Goal: Information Seeking & Learning: Learn about a topic

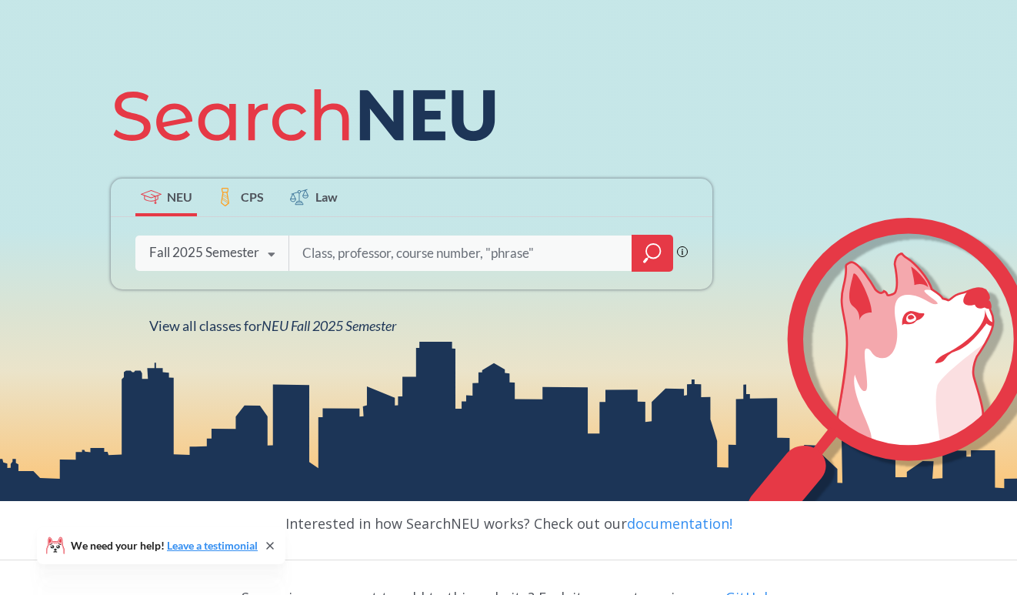
scroll to position [155, 0]
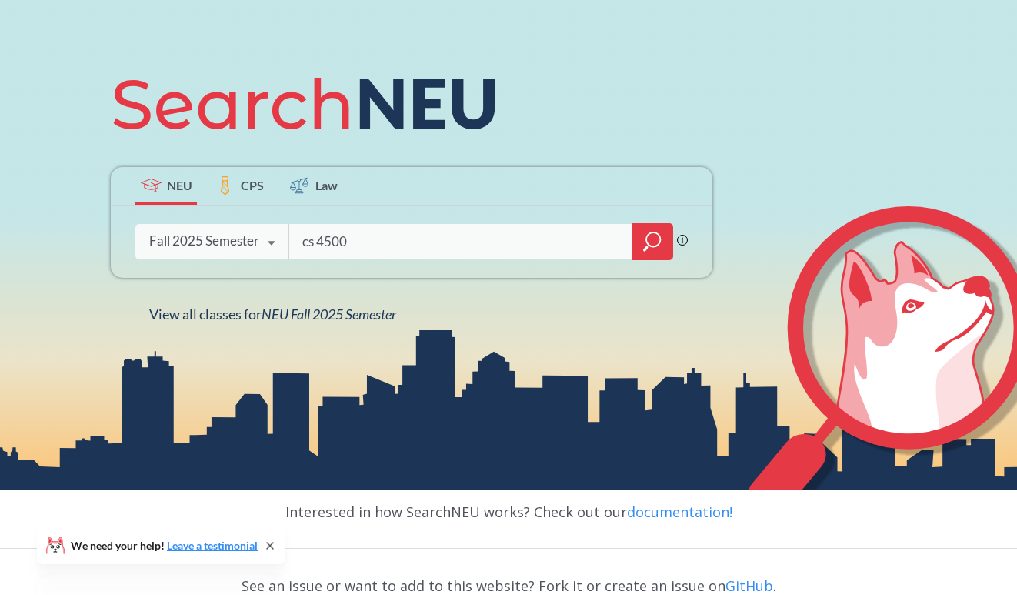
type input "cs 4500"
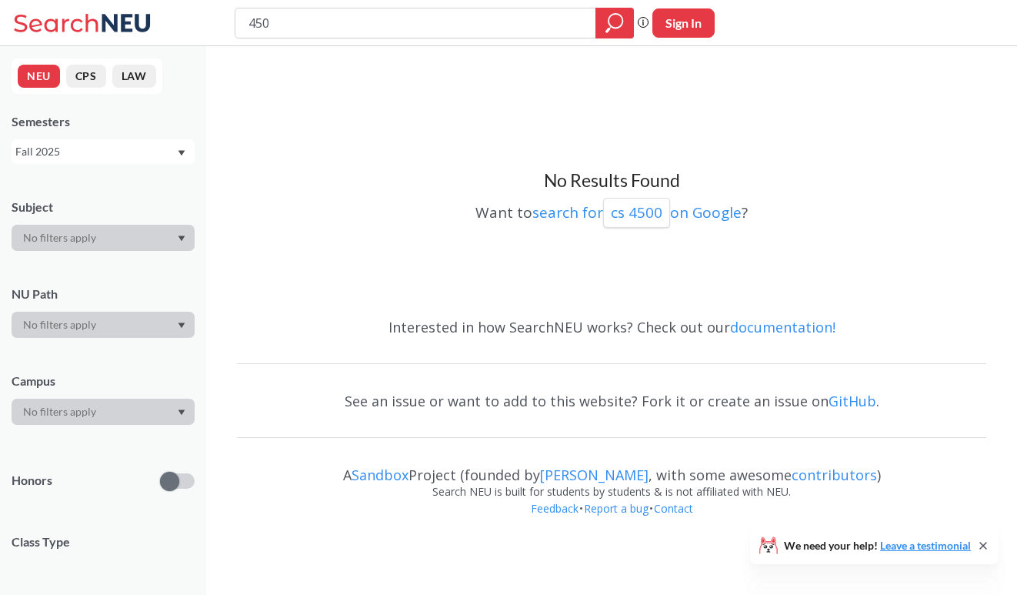
type input "4500"
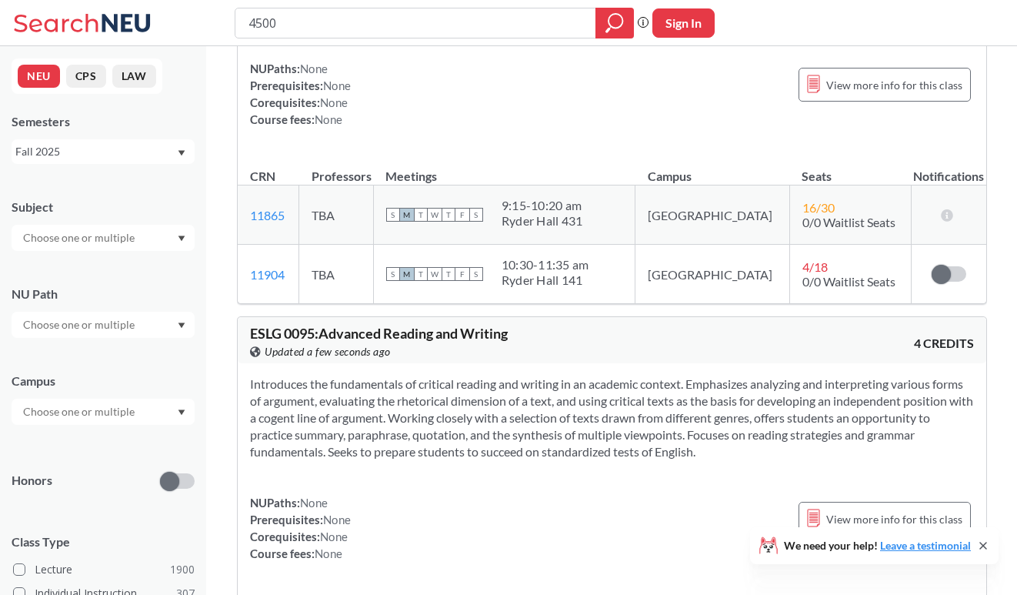
scroll to position [2063, 0]
type input "software development"
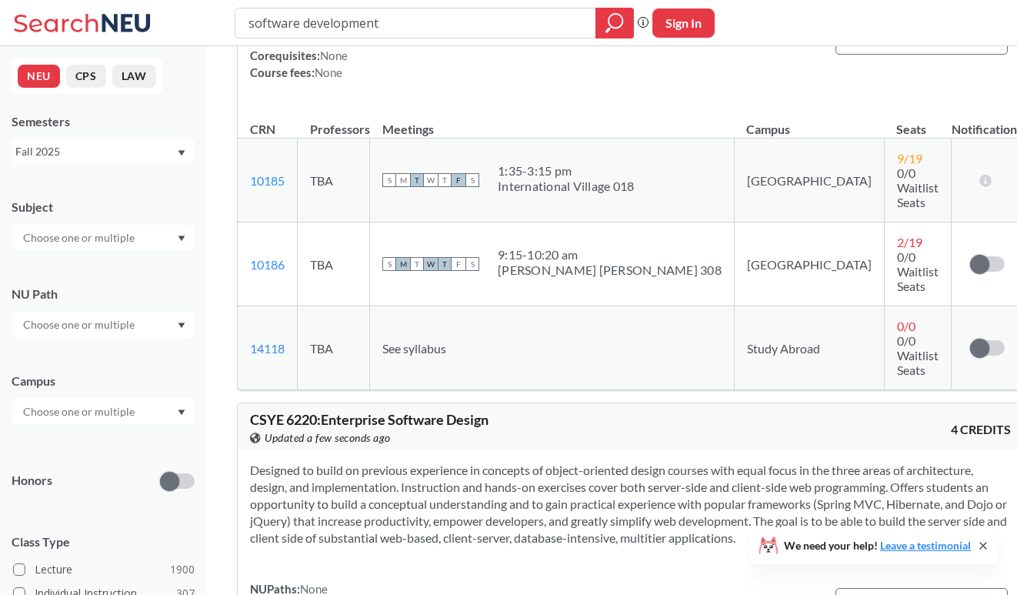
scroll to position [1829, 0]
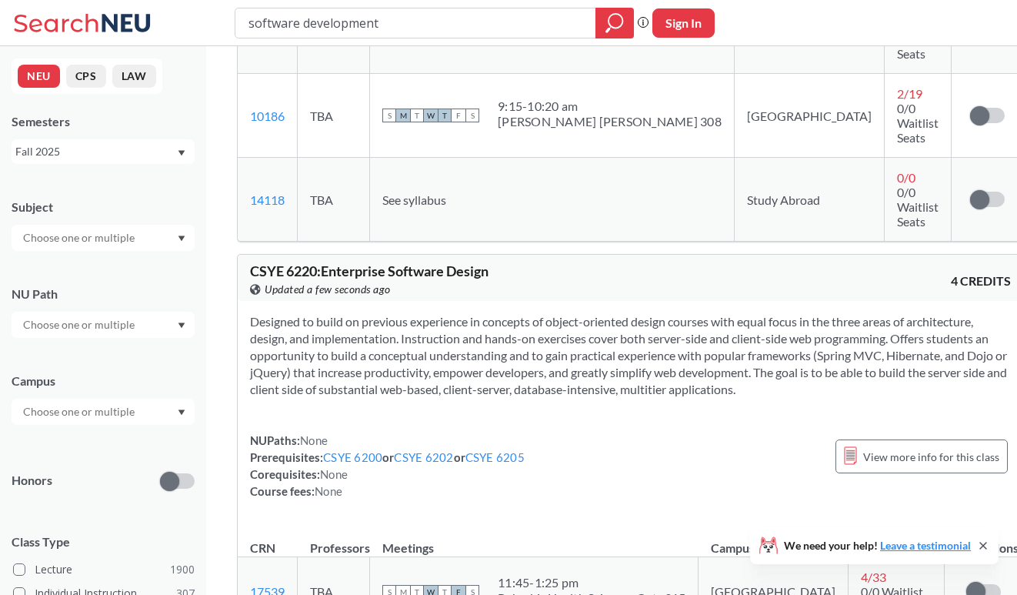
click at [83, 230] on input "text" at bounding box center [79, 238] width 129 height 18
click at [83, 268] on div "CS ( 115 )" at bounding box center [107, 264] width 174 height 17
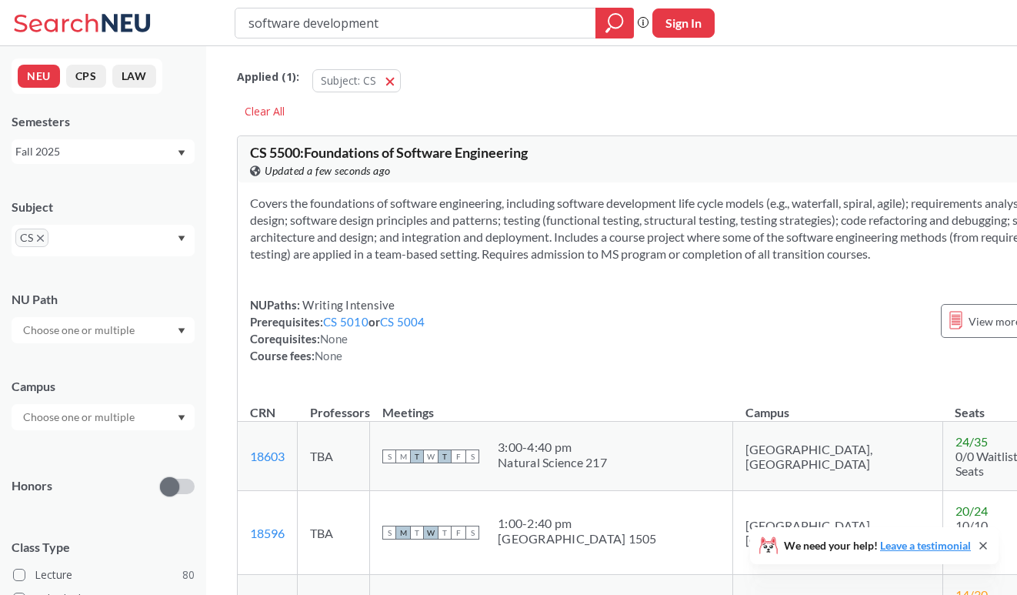
click at [112, 432] on div "Subject CS NU Path Campus Honors Class Type Lecture 80 Individual Instruction 1…" at bounding box center [103, 511] width 183 height 656
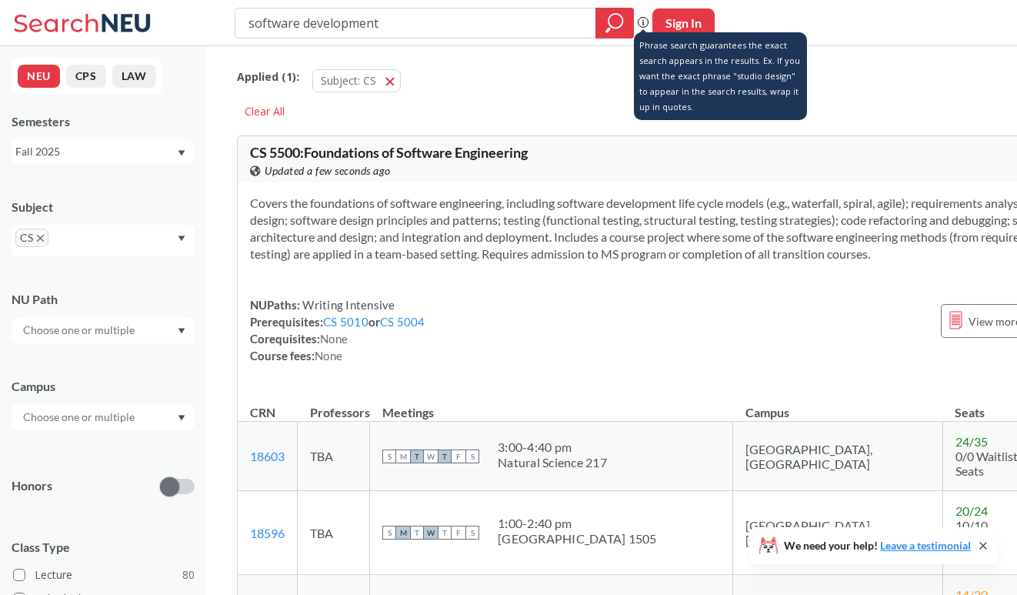
click at [641, 22] on icon at bounding box center [643, 22] width 11 height 11
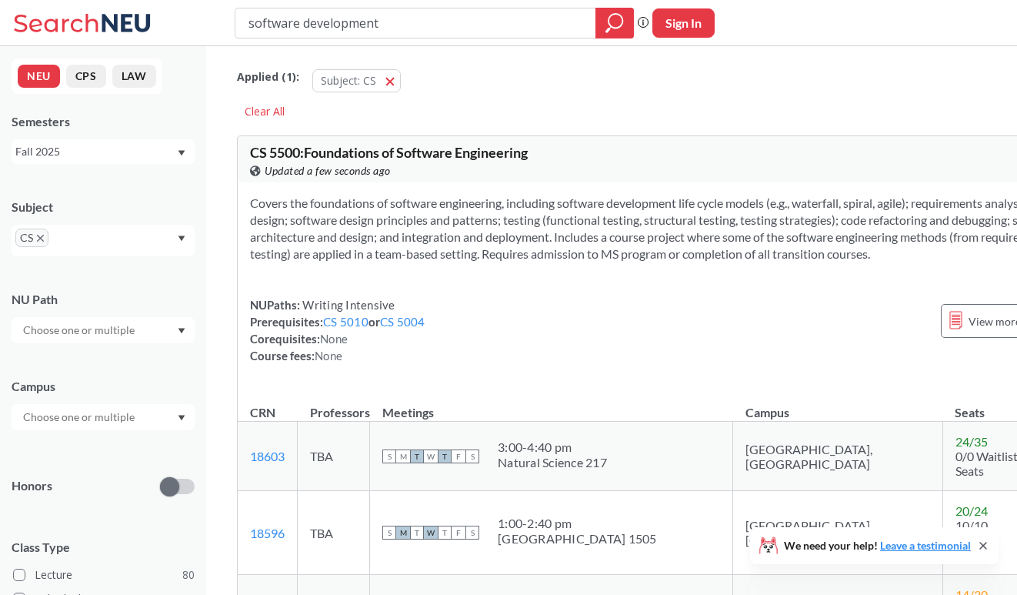
click at [123, 155] on div "Fall 2025" at bounding box center [95, 151] width 161 height 17
drag, startPoint x: 105, startPoint y: 223, endPoint x: 117, endPoint y: 290, distance: 67.9
click at [117, 290] on div "Fall 2025 Summer 2 2025 Summer Full 2025 Summer 1 2025 Spring 2025 Fall 2024 Su…" at bounding box center [103, 233] width 183 height 139
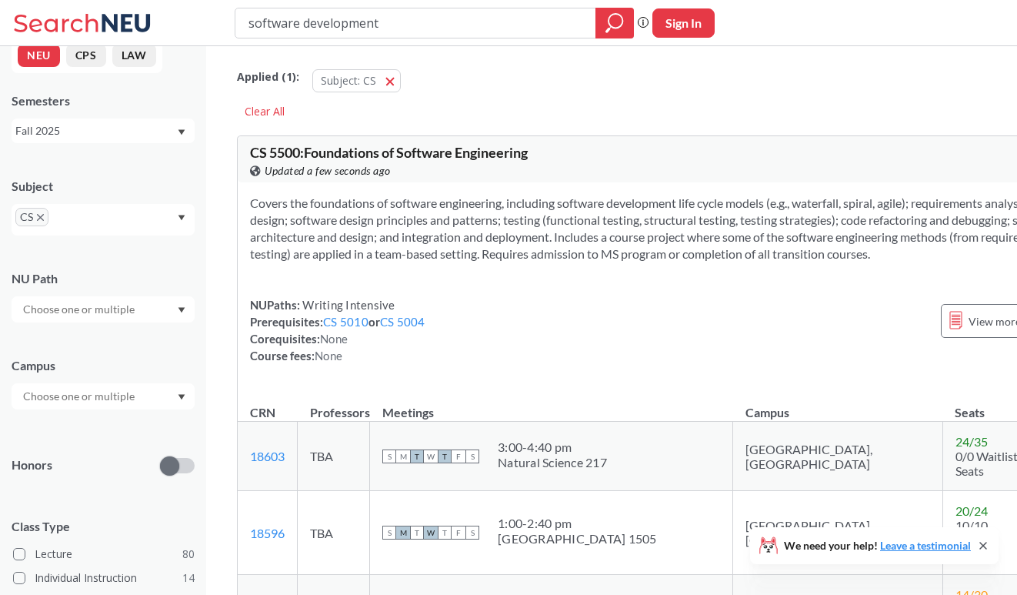
scroll to position [45, 0]
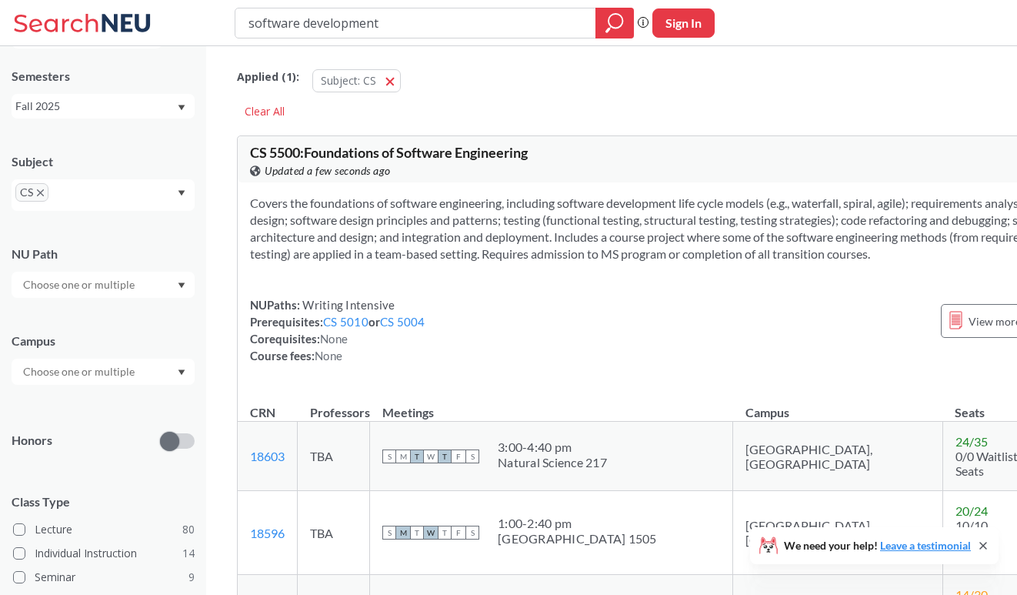
click at [126, 95] on div "Fall 2025" at bounding box center [103, 106] width 183 height 25
click at [126, 110] on div "Fall 2025" at bounding box center [95, 106] width 161 height 17
click at [126, 108] on div "Fall 2025" at bounding box center [95, 106] width 161 height 17
click at [112, 215] on div "Summer 1 2025" at bounding box center [107, 208] width 174 height 17
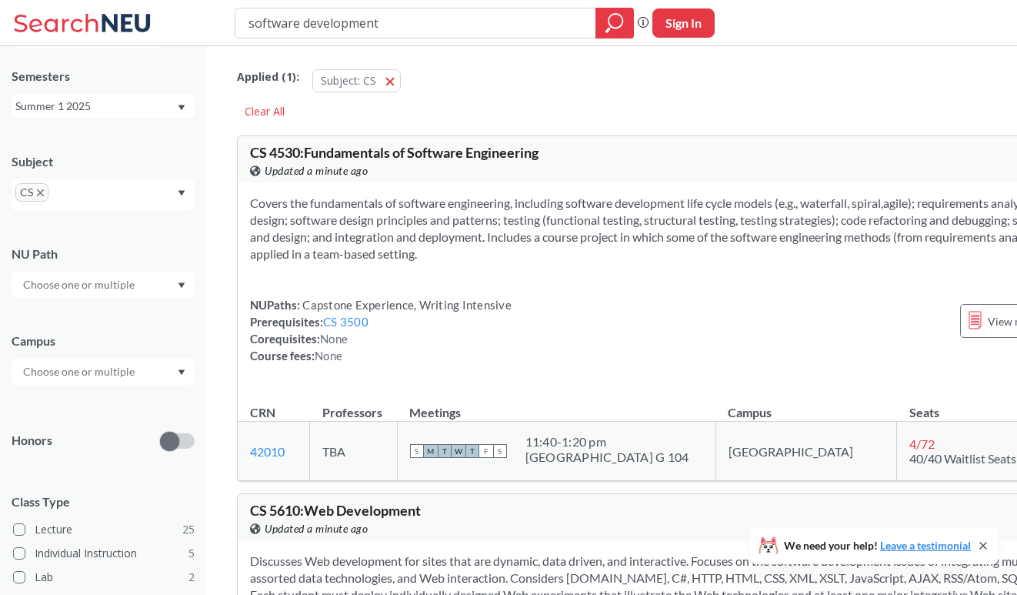
click at [122, 106] on div "Summer 1 2025" at bounding box center [95, 106] width 161 height 17
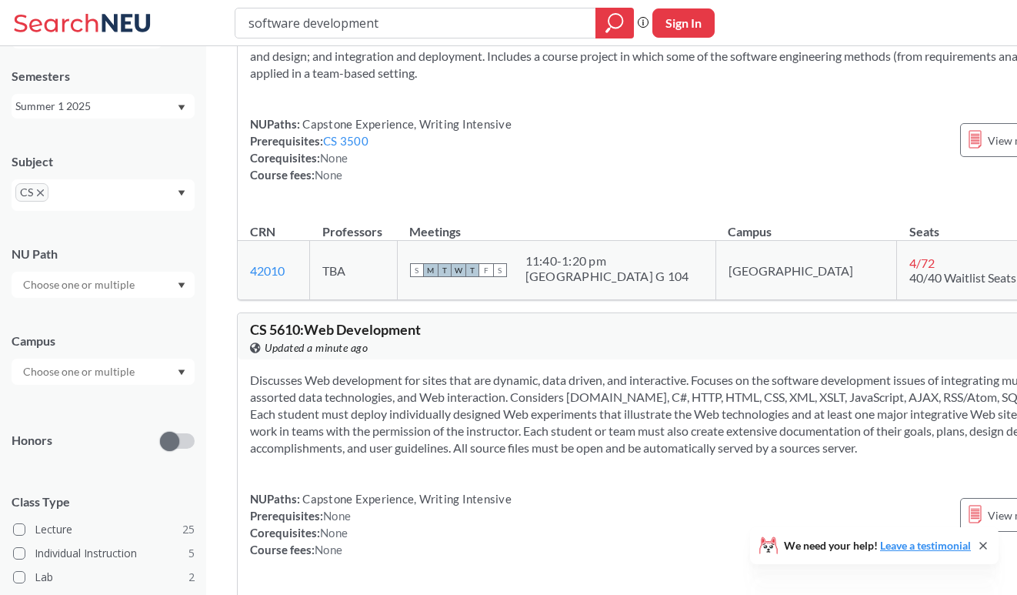
scroll to position [0, 0]
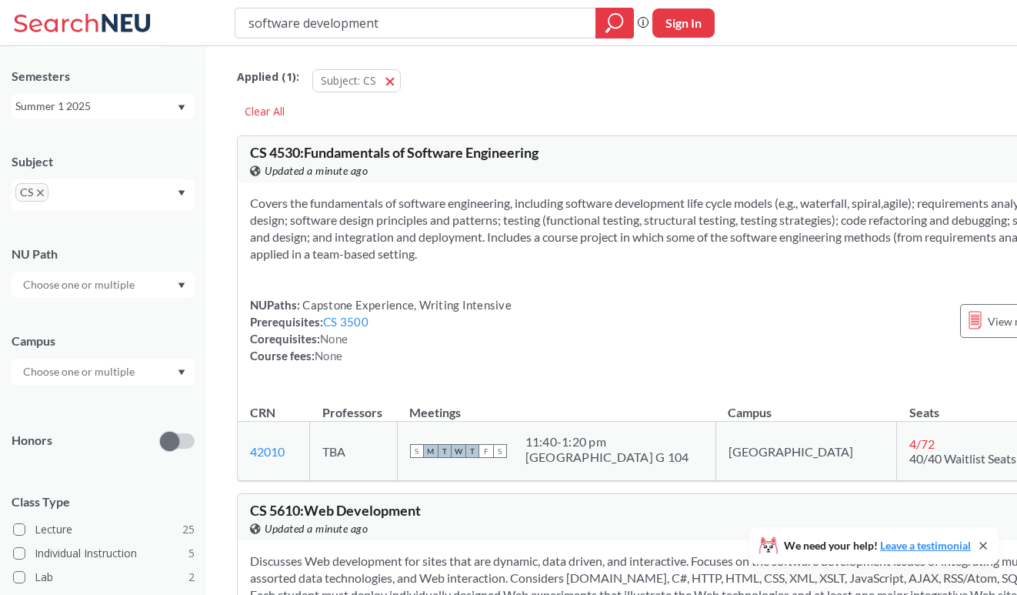
click at [131, 103] on div "Summer 1 2025" at bounding box center [95, 106] width 161 height 17
click at [119, 173] on div "Spring 2025" at bounding box center [103, 160] width 183 height 42
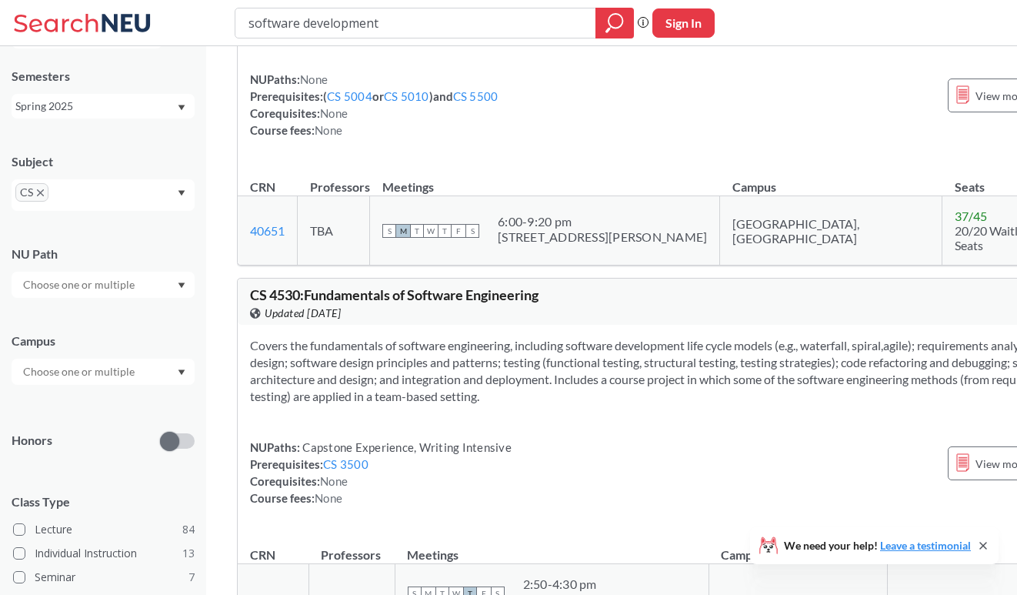
scroll to position [226, 0]
